Goal: Task Accomplishment & Management: Use online tool/utility

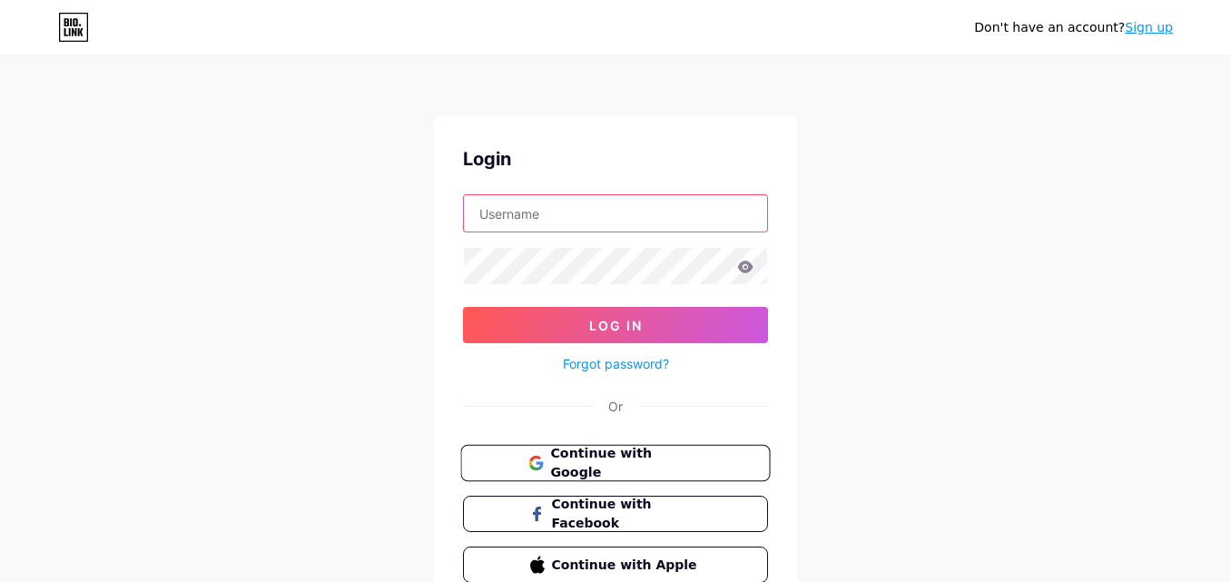
type input "[EMAIL_ADDRESS][DOMAIN_NAME]"
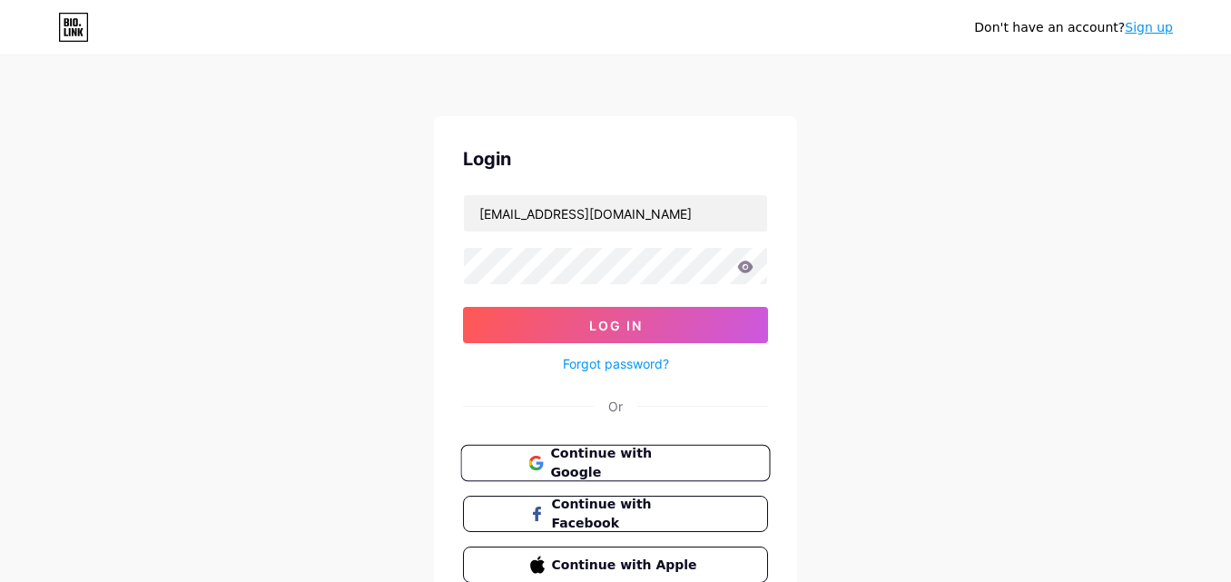
click at [578, 460] on span "Continue with Google" at bounding box center [626, 463] width 152 height 39
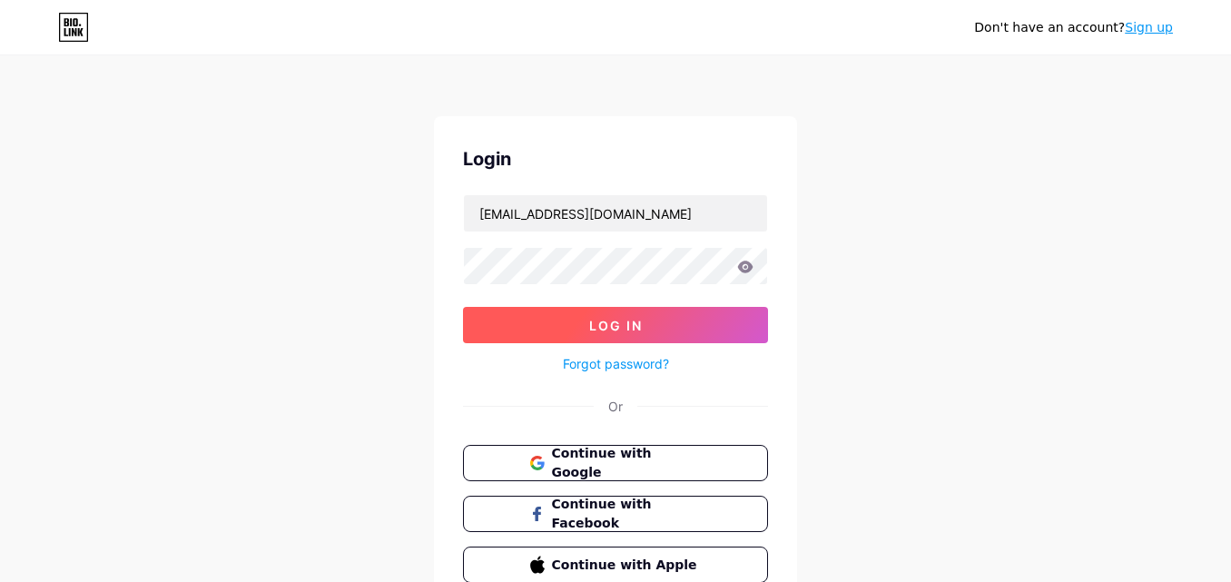
click at [586, 331] on button "Log In" at bounding box center [615, 325] width 305 height 36
click at [510, 314] on button "Log In" at bounding box center [615, 325] width 305 height 36
click at [510, 320] on button "Log In" at bounding box center [615, 325] width 305 height 36
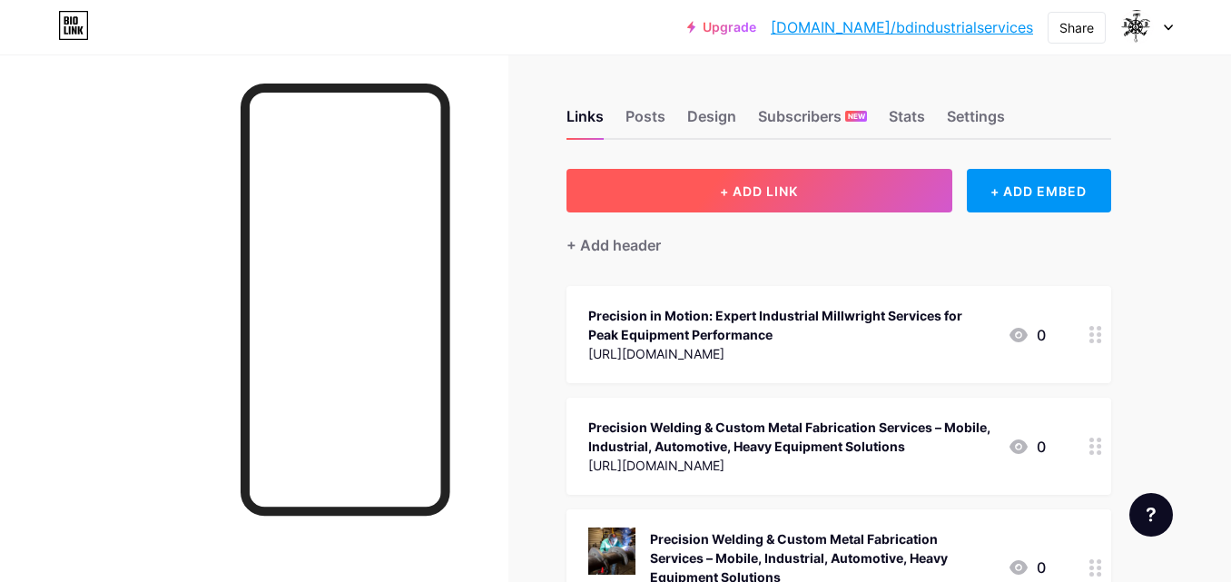
click at [753, 195] on span "+ ADD LINK" at bounding box center [759, 190] width 78 height 15
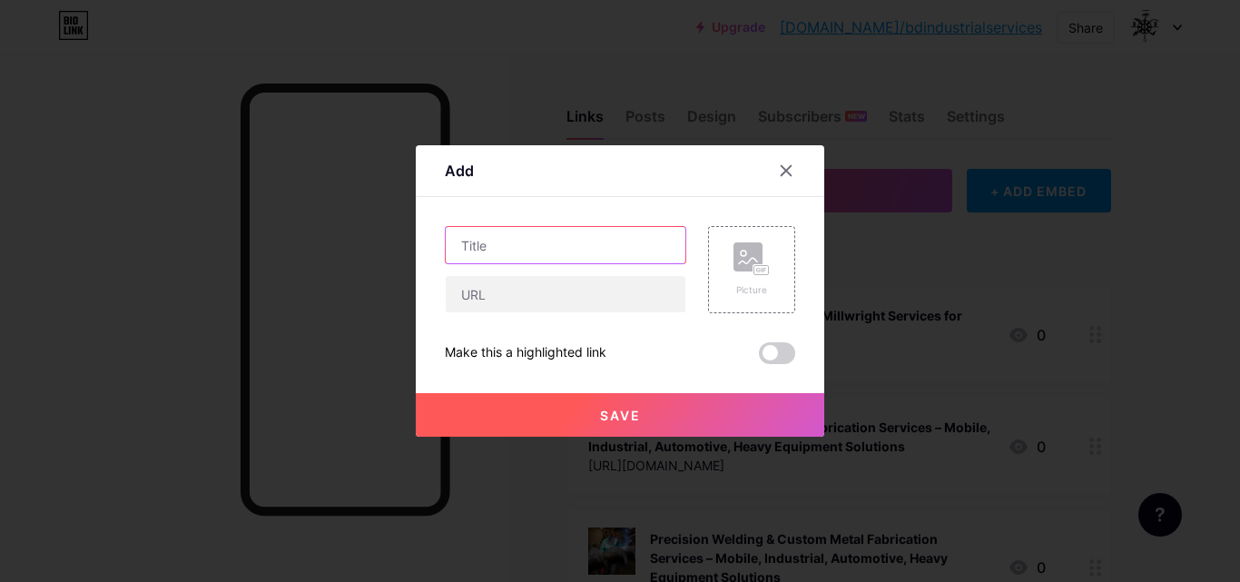
click at [539, 247] on input "text" at bounding box center [566, 245] width 240 height 36
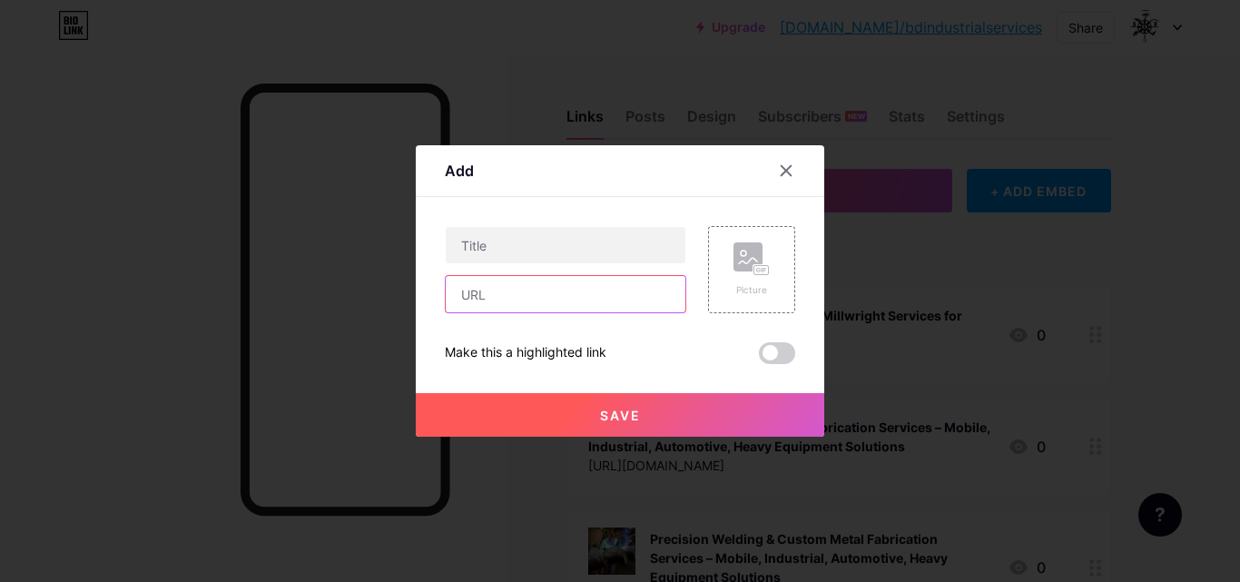
click at [459, 289] on input "text" at bounding box center [566, 294] width 240 height 36
paste input "[URL][DOMAIN_NAME]"
drag, startPoint x: 526, startPoint y: 293, endPoint x: 248, endPoint y: 250, distance: 281.2
click at [269, 256] on div "Add Content YouTube Play YouTube video without leaving your page. ADD Vimeo Pla…" at bounding box center [620, 291] width 1240 height 582
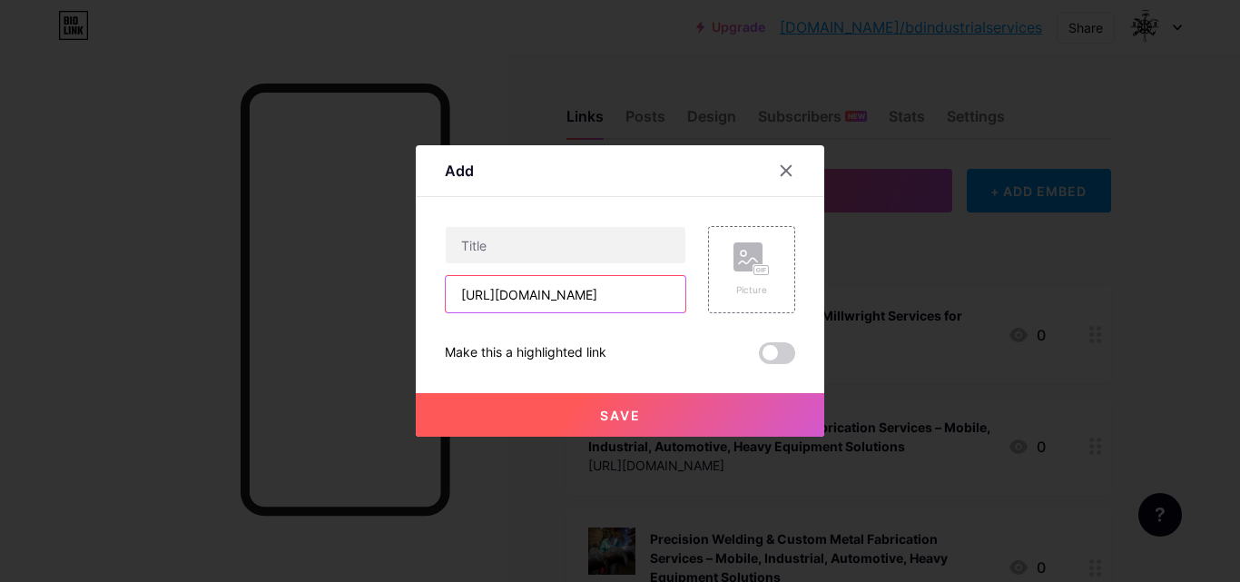
scroll to position [0, 0]
type input "[URL][DOMAIN_NAME]"
click at [439, 235] on div "Add Content YouTube Play YouTube video without leaving your page. ADD Vimeo Pla…" at bounding box center [620, 290] width 409 height 291
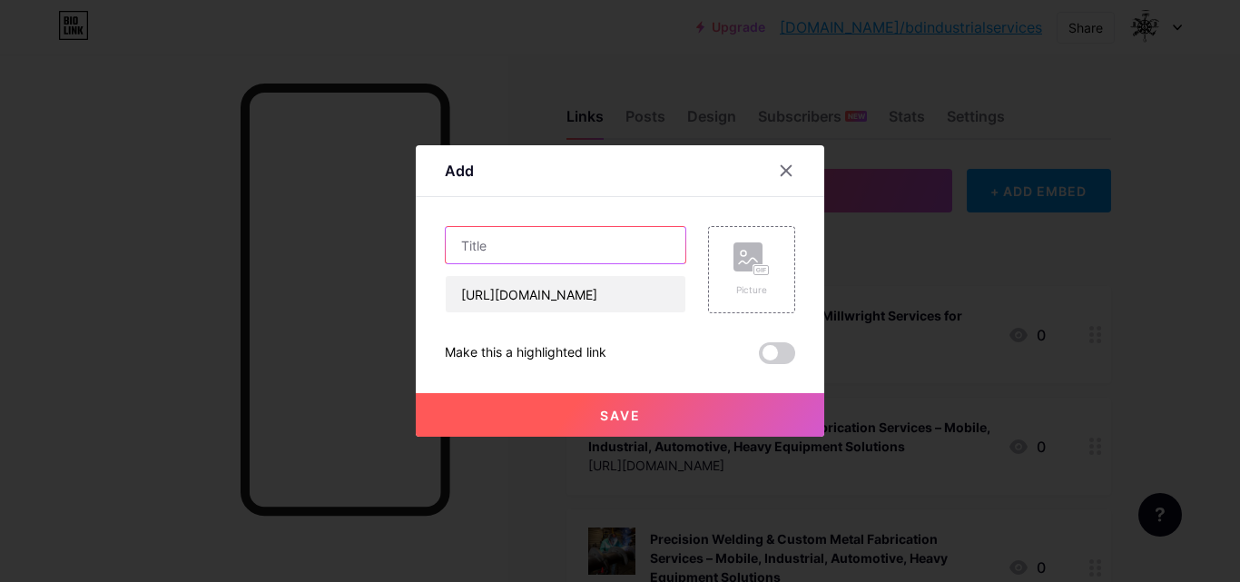
click at [478, 249] on input "text" at bounding box center [566, 245] width 240 height 36
drag, startPoint x: 0, startPoint y: 163, endPoint x: 193, endPoint y: 244, distance: 209.6
click at [0, 163] on div at bounding box center [620, 291] width 1240 height 582
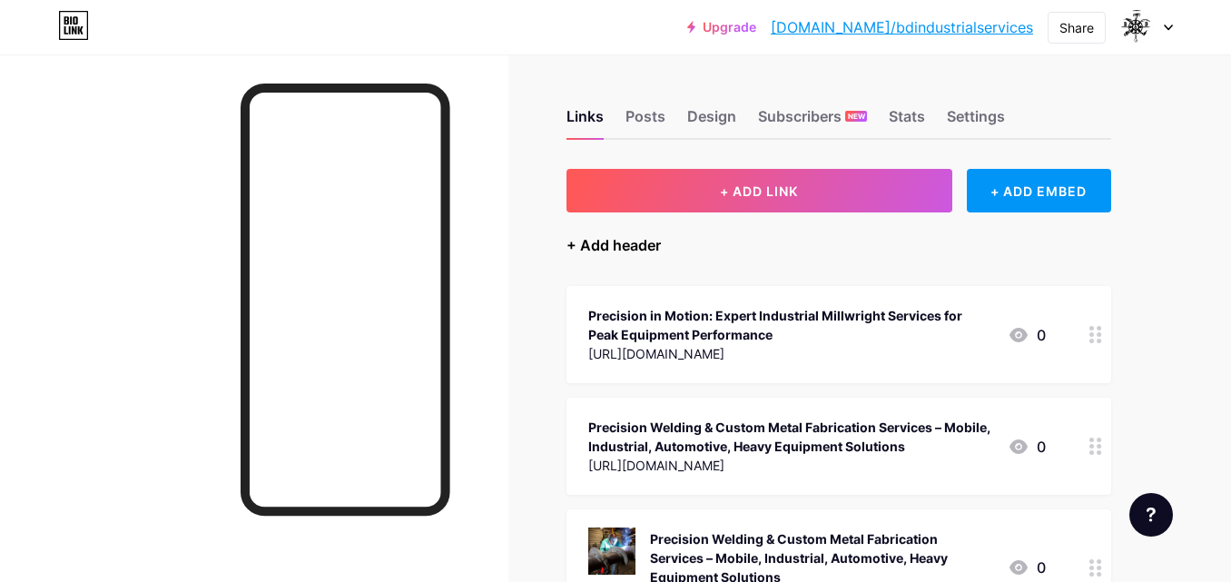
click at [655, 242] on div "+ Add header" at bounding box center [613, 245] width 94 height 22
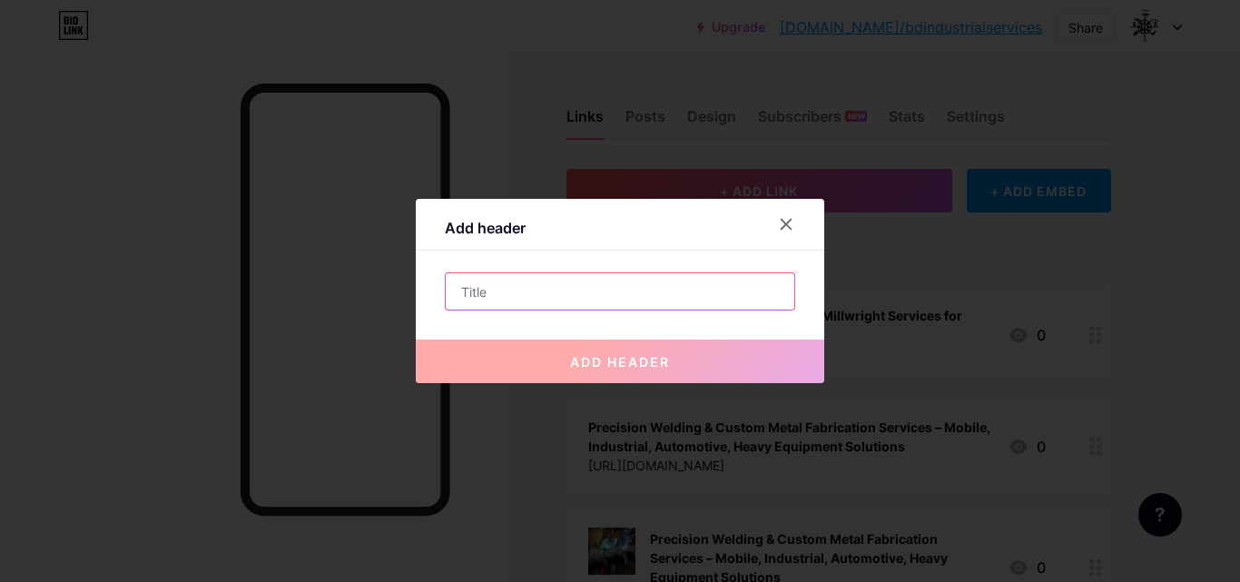
click at [584, 292] on input "text" at bounding box center [620, 291] width 349 height 36
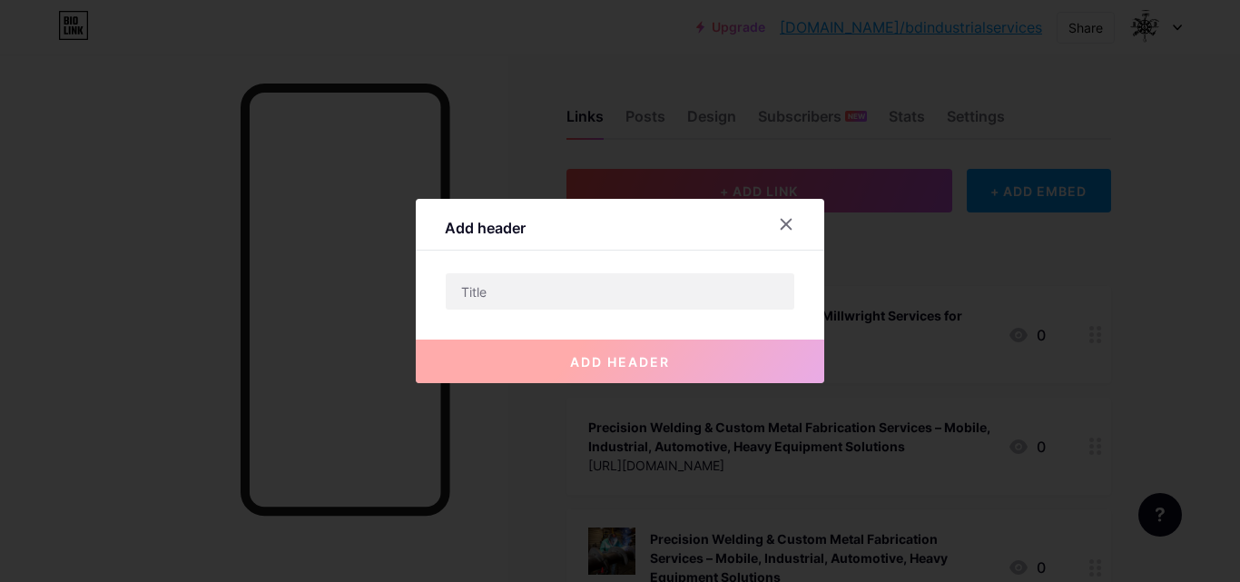
click at [785, 232] on div at bounding box center [786, 224] width 33 height 33
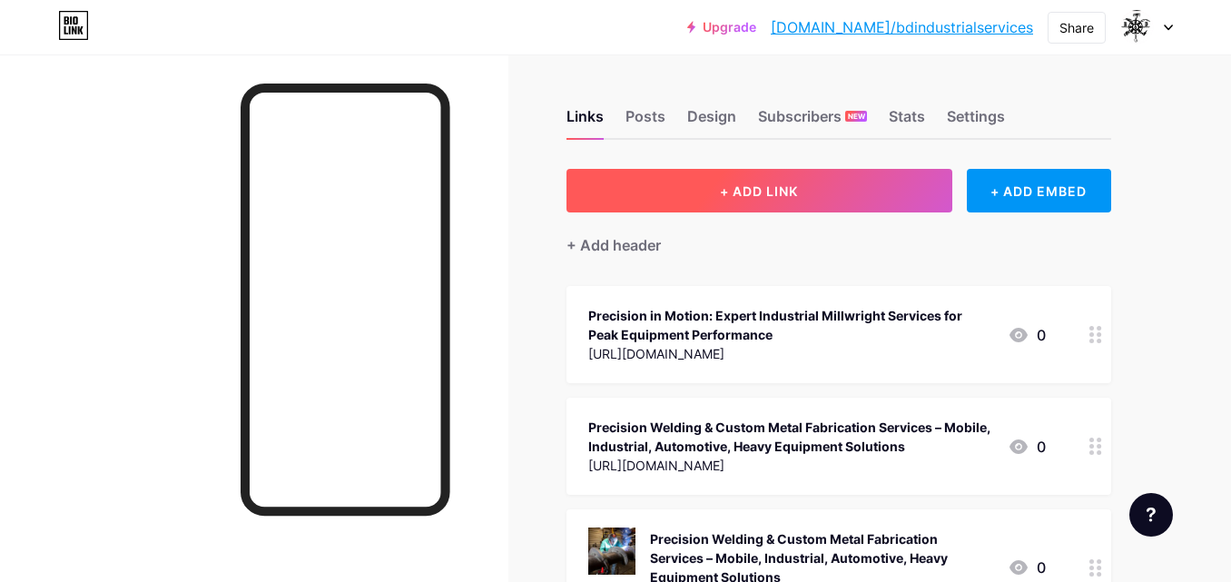
click at [822, 182] on button "+ ADD LINK" at bounding box center [759, 191] width 386 height 44
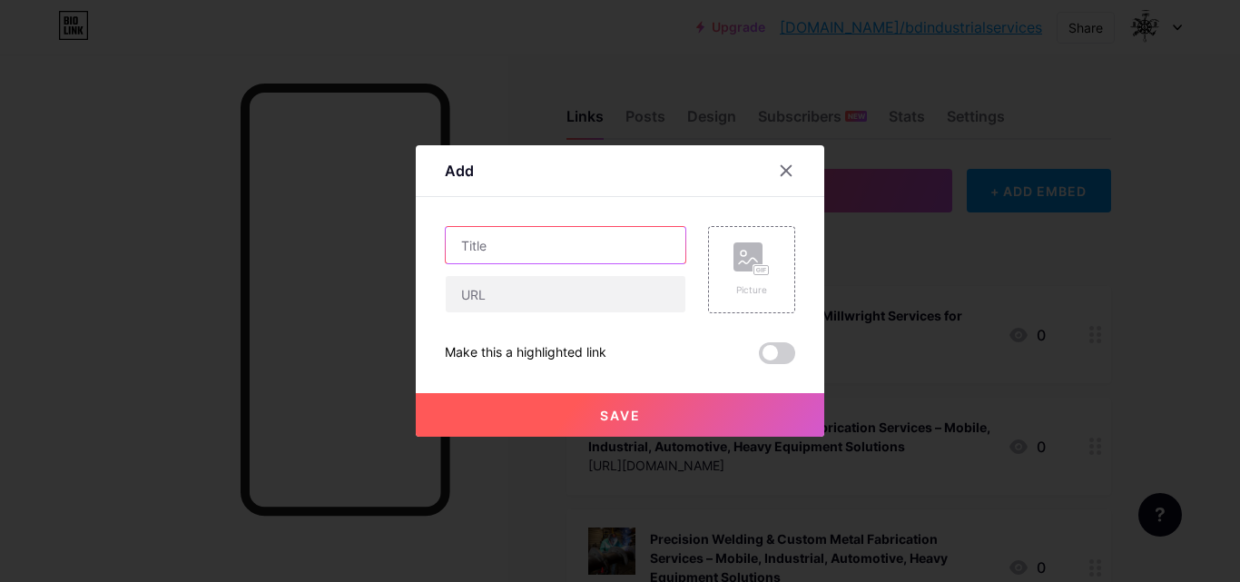
click at [489, 249] on input "text" at bounding box center [566, 245] width 240 height 36
paste input "Streamline Your Operations with Professional Machinery Installation Services"
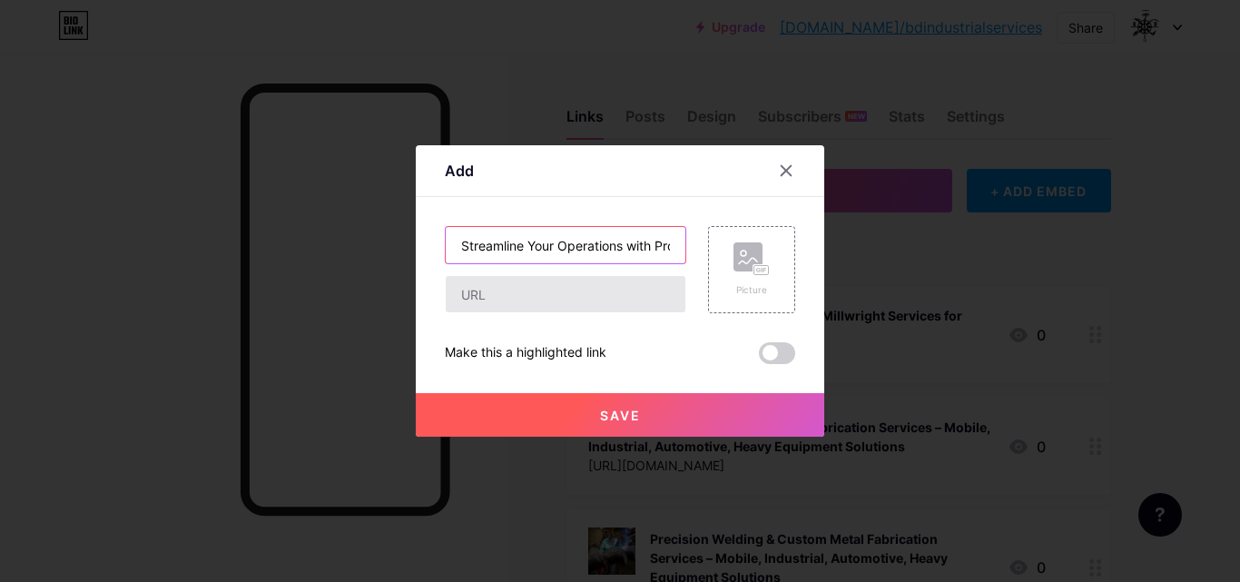
scroll to position [0, 255]
type input "Streamline Your Operations with Professional Machinery Installation Services"
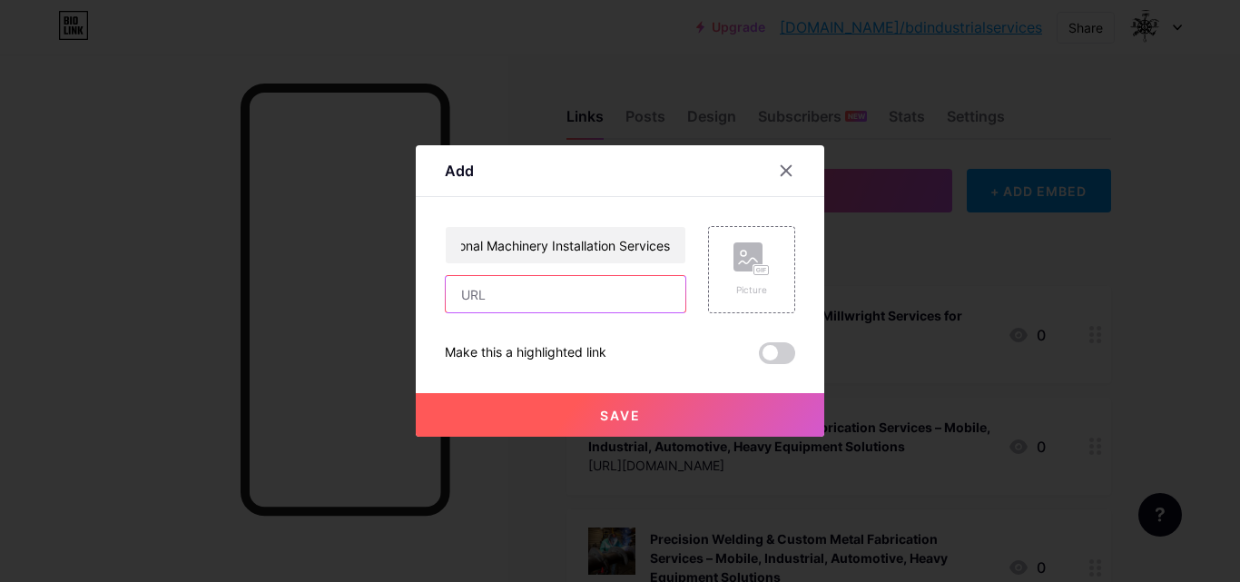
click at [501, 282] on input "text" at bounding box center [566, 294] width 240 height 36
paste input "[URL][DOMAIN_NAME]"
type input "[URL][DOMAIN_NAME]"
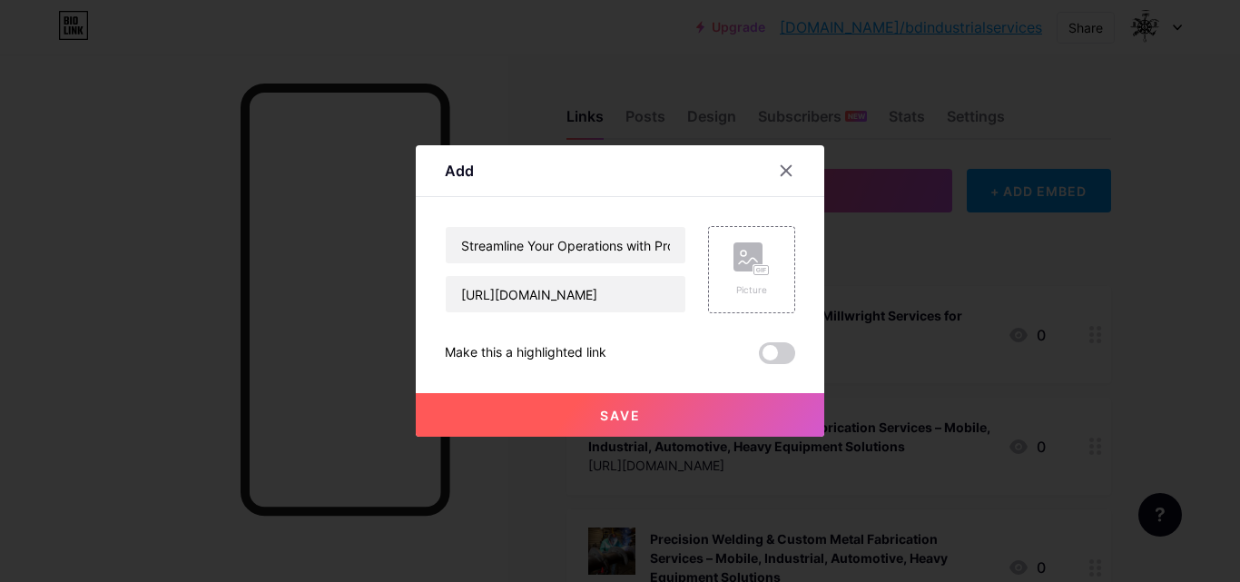
click at [593, 400] on button "Save" at bounding box center [620, 415] width 409 height 44
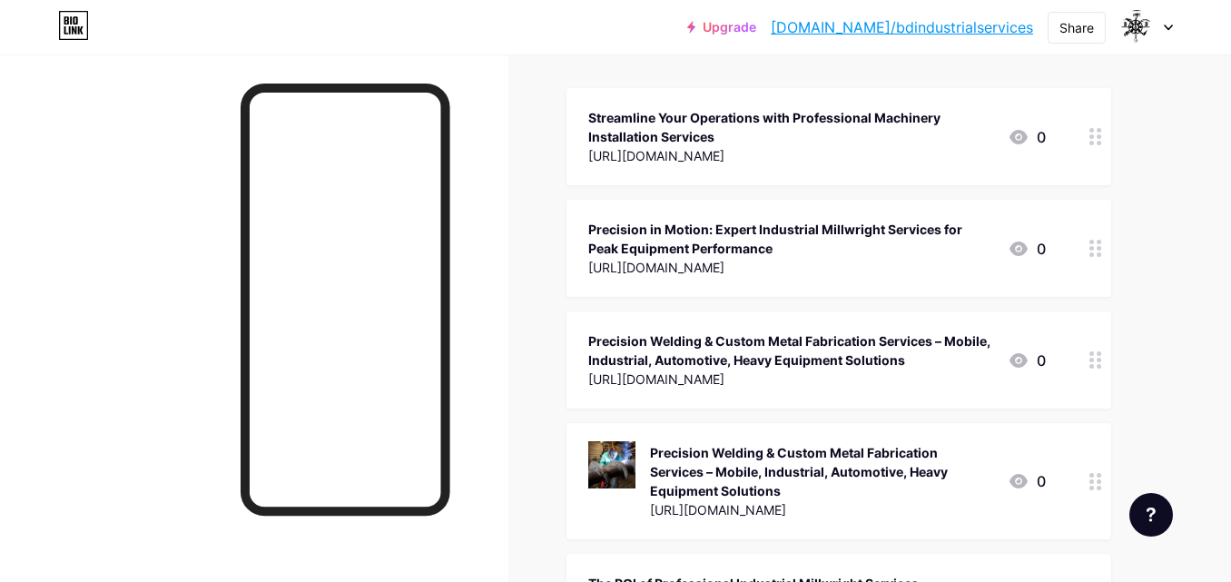
scroll to position [108, 0]
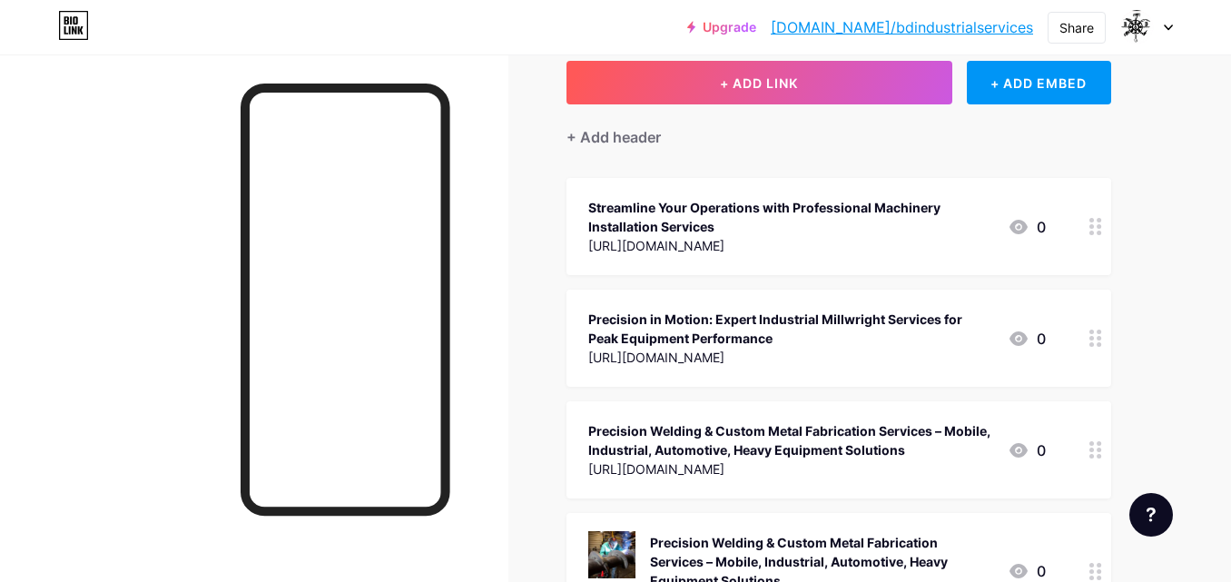
click at [973, 236] on div "[URL][DOMAIN_NAME]" at bounding box center [790, 245] width 405 height 19
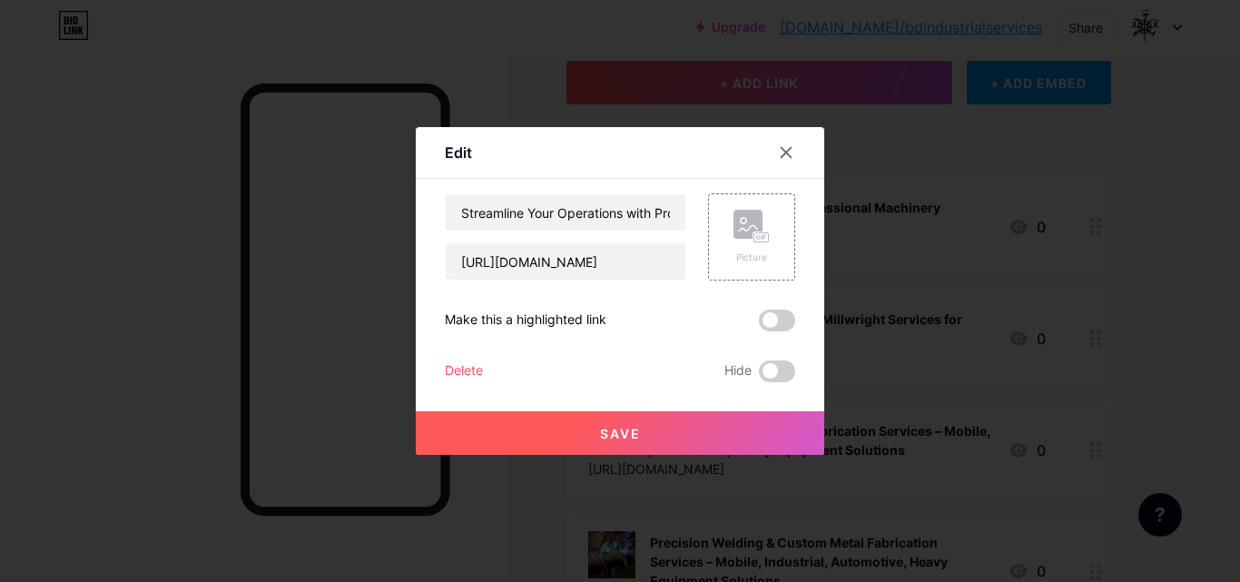
click at [973, 235] on div at bounding box center [620, 291] width 1240 height 582
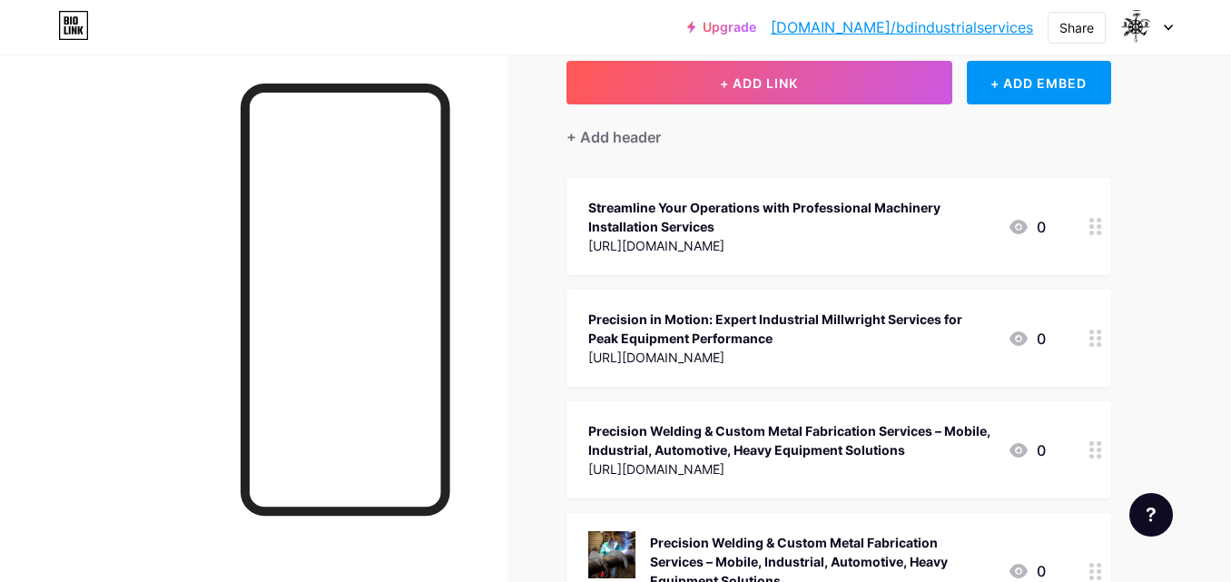
drag, startPoint x: 923, startPoint y: 226, endPoint x: 915, endPoint y: 196, distance: 31.1
click at [915, 196] on div "Streamline Your Operations with Professional Machinery Installation Services [U…" at bounding box center [790, 226] width 405 height 61
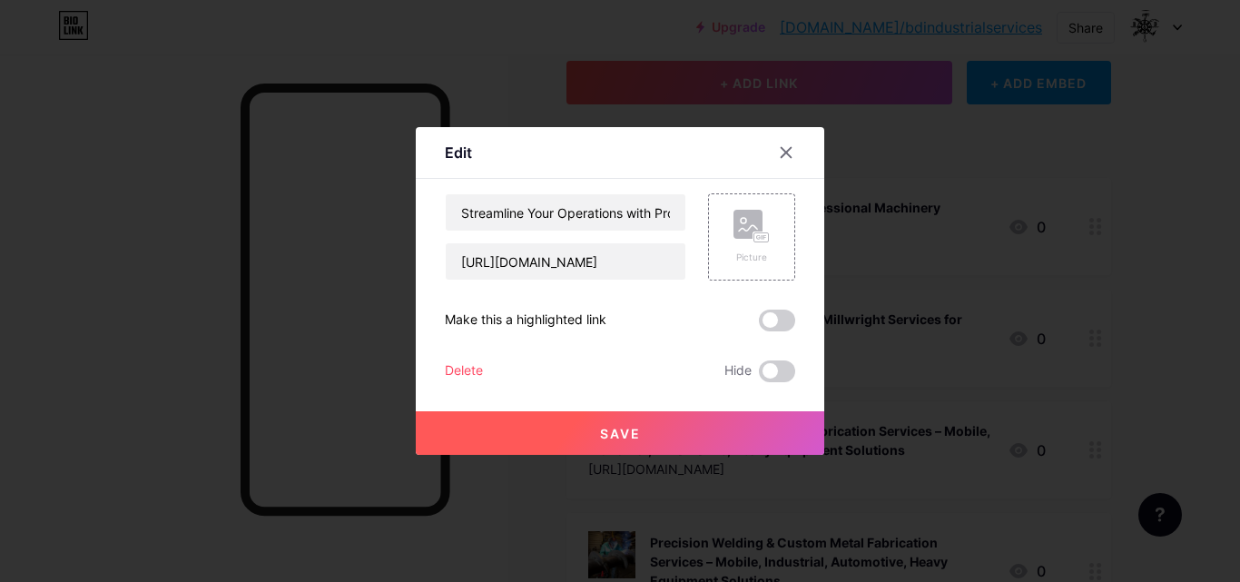
click at [960, 230] on div at bounding box center [620, 291] width 1240 height 582
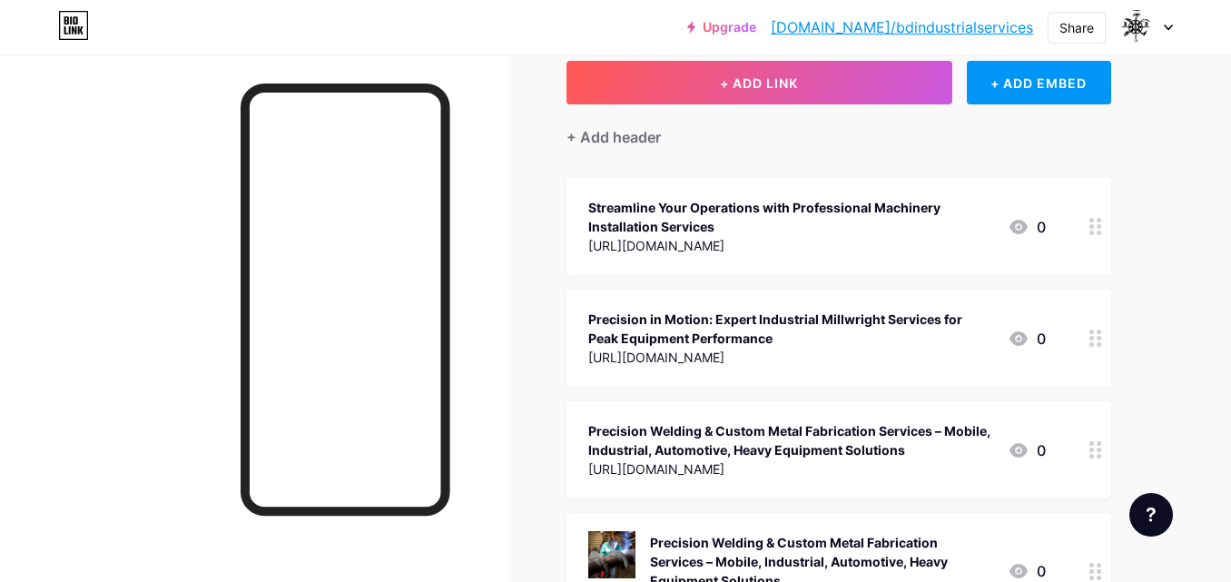
scroll to position [17, 0]
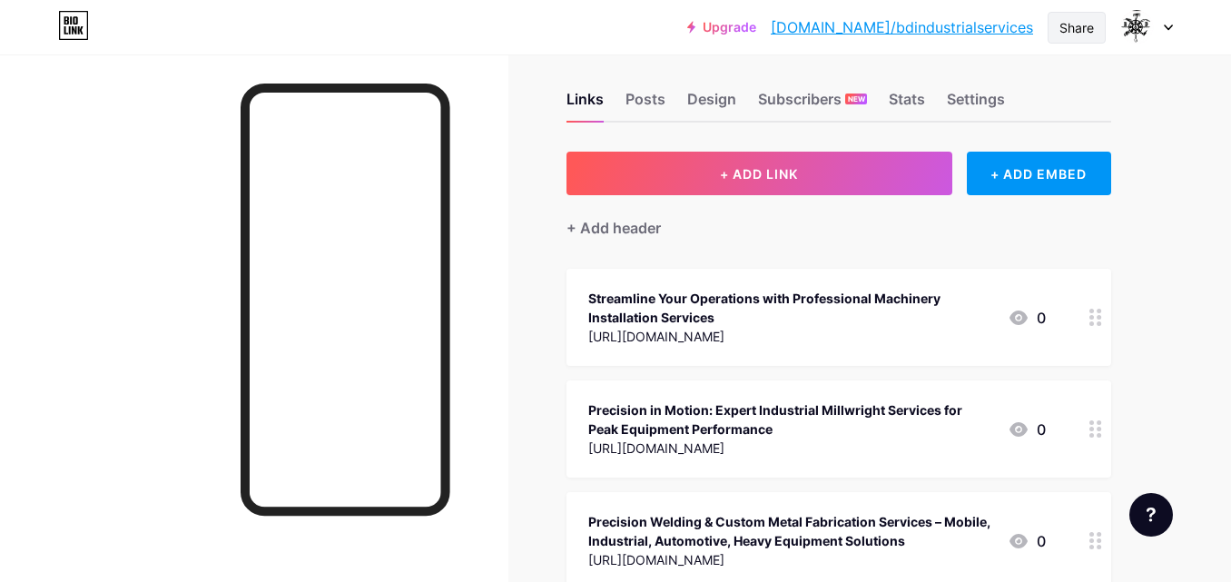
click at [1060, 27] on div "Share" at bounding box center [1076, 27] width 34 height 19
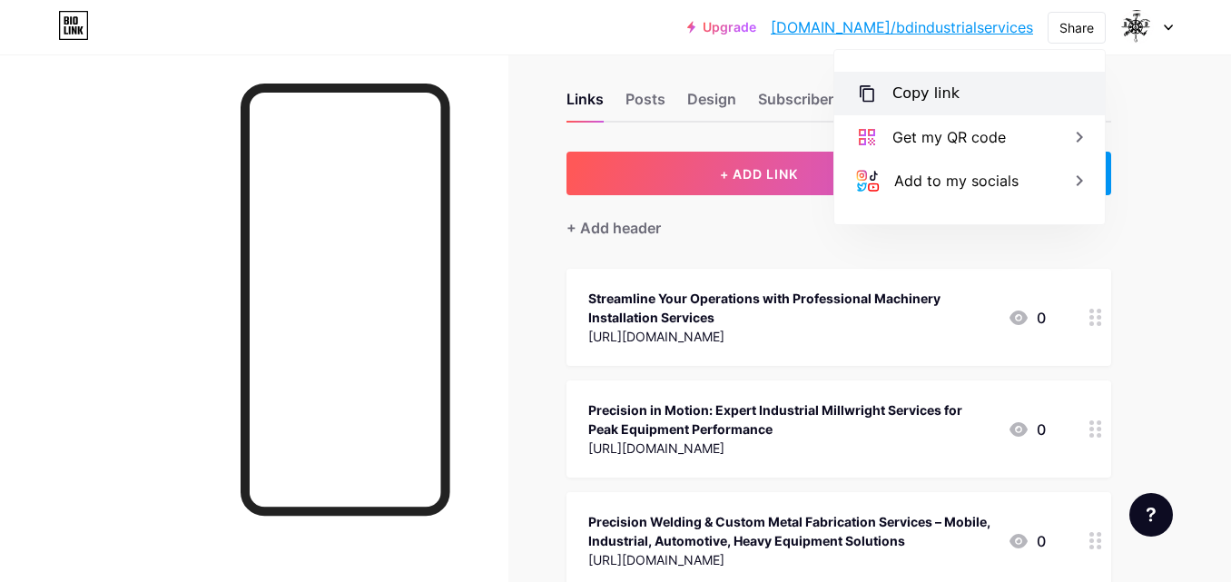
click at [992, 107] on div "Copy link" at bounding box center [969, 94] width 271 height 44
